Goal: Information Seeking & Learning: Learn about a topic

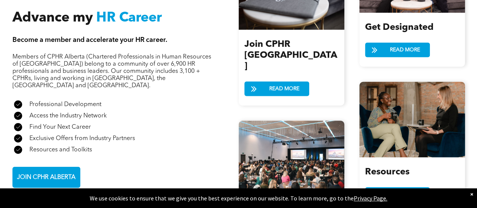
scroll to position [914, 0]
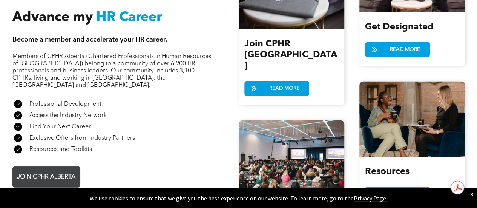
click at [52, 170] on span "JOIN CPHR ALBERTA" at bounding box center [46, 177] width 64 height 15
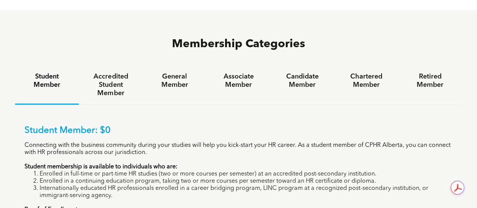
scroll to position [469, 0]
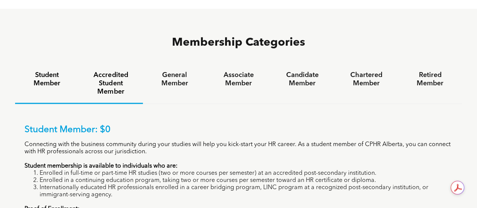
click at [117, 71] on h4 "Accredited Student Member" at bounding box center [111, 83] width 50 height 25
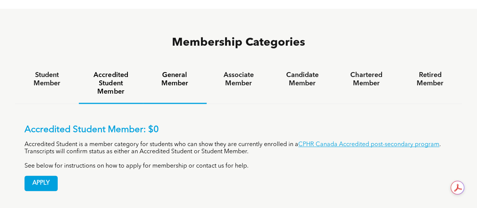
click at [175, 71] on h4 "General Member" at bounding box center [175, 79] width 50 height 17
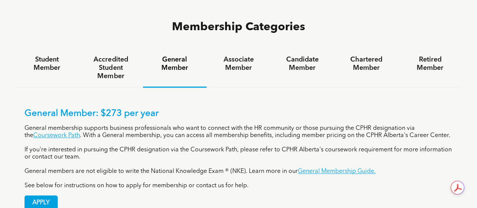
scroll to position [484, 0]
click at [232, 55] on h4 "Associate Member" at bounding box center [238, 63] width 50 height 17
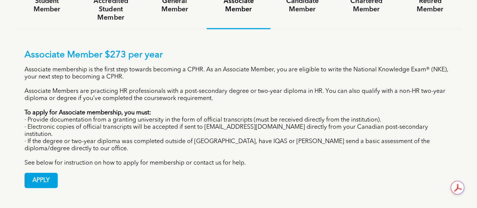
scroll to position [543, 0]
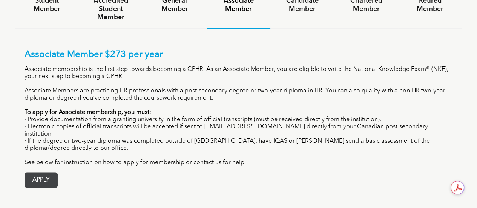
click at [44, 172] on span "APPLY" at bounding box center [41, 179] width 32 height 15
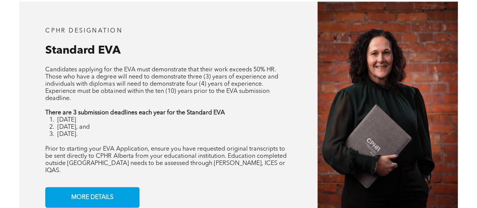
scroll to position [590, 0]
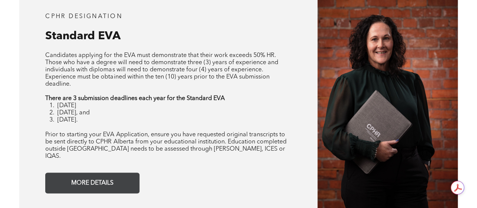
click at [114, 178] on span "MORE DETAILS" at bounding box center [92, 182] width 47 height 15
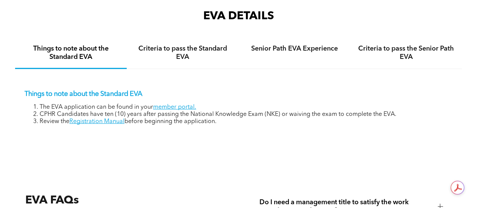
scroll to position [1084, 0]
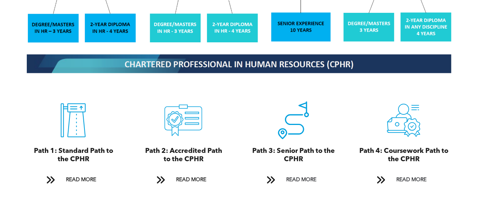
scroll to position [777, 0]
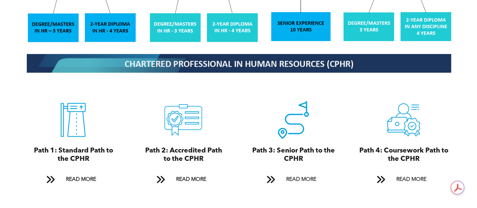
click at [286, 119] on icon "A black and white icon of a road with a pin on it." at bounding box center [293, 120] width 38 height 38
click at [292, 175] on span "READ MORE" at bounding box center [300, 179] width 35 height 14
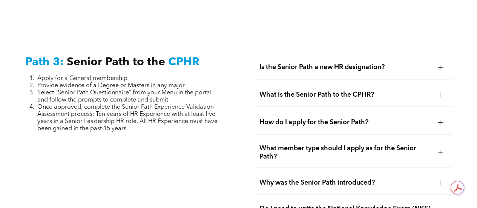
scroll to position [1914, 0]
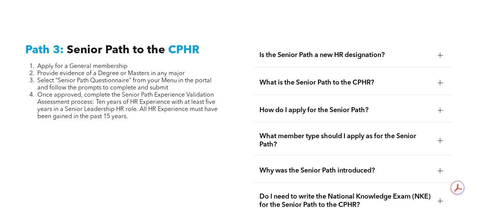
click at [274, 106] on span "How do I apply for the Senior Path?" at bounding box center [345, 110] width 172 height 8
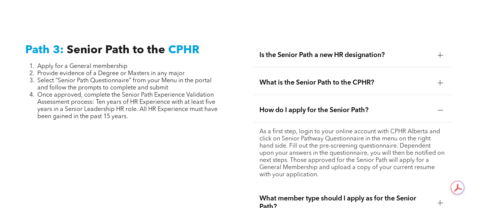
click at [274, 106] on span "How do I apply for the Senior Path?" at bounding box center [345, 110] width 172 height 8
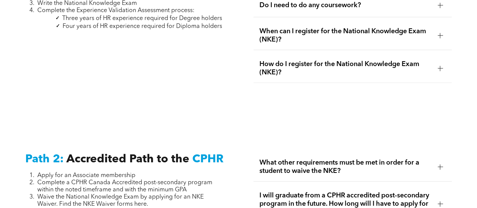
scroll to position [1112, 0]
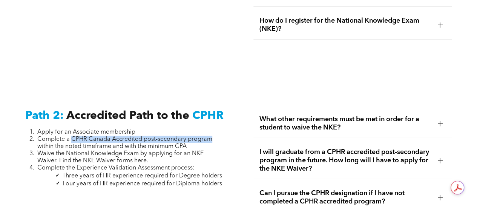
drag, startPoint x: 70, startPoint y: 134, endPoint x: 213, endPoint y: 133, distance: 142.9
click at [213, 136] on li "Complete a CPHR Canada Accredited post-secondary program within the noted timef…" at bounding box center [129, 143] width 185 height 14
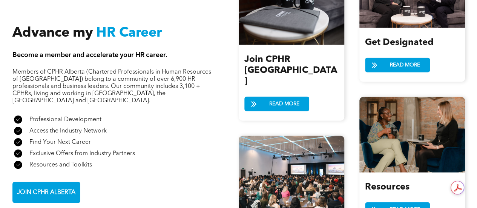
scroll to position [899, 0]
